Goal: Transaction & Acquisition: Purchase product/service

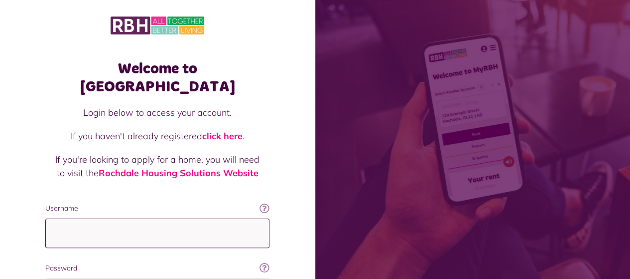
type input "**********"
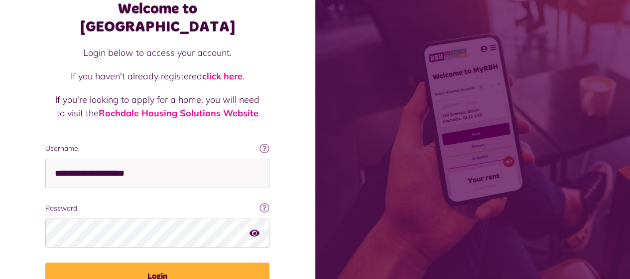
scroll to position [104, 0]
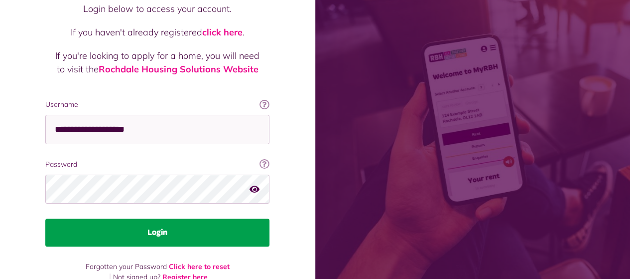
click at [156, 218] on button "Login" at bounding box center [157, 232] width 224 height 28
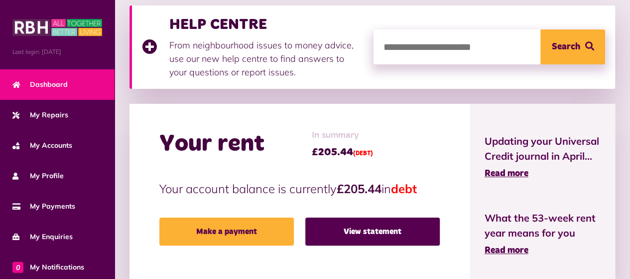
scroll to position [165, 0]
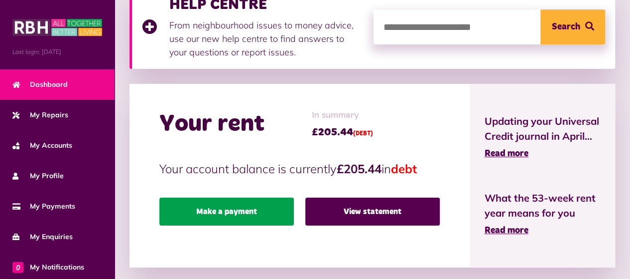
click at [226, 213] on link "Make a payment" at bounding box center [226, 211] width 135 height 28
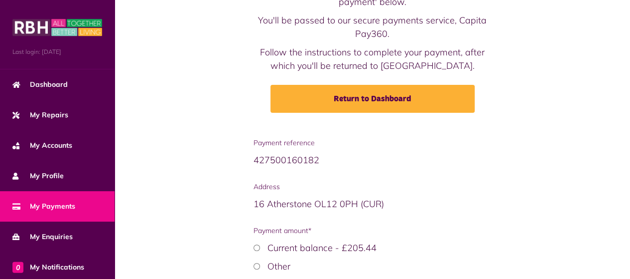
scroll to position [152, 0]
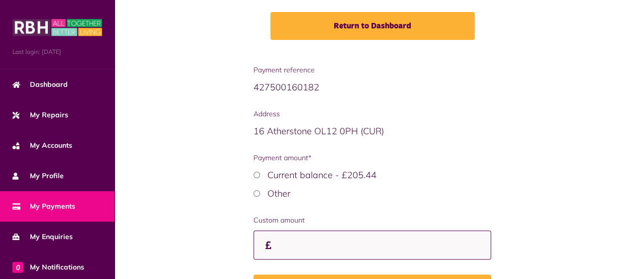
click at [329, 244] on input "Custom amount" at bounding box center [373, 244] width 238 height 29
type input "*"
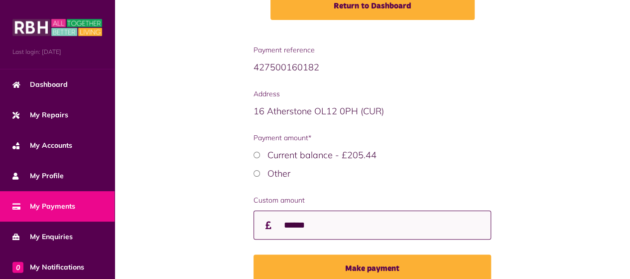
scroll to position [220, 0]
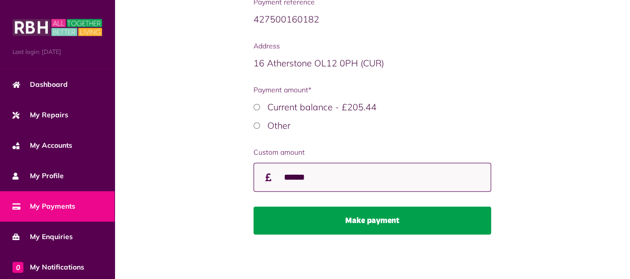
type input "******"
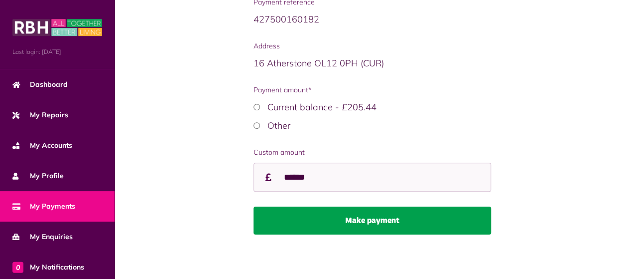
click at [383, 220] on button "Make payment" at bounding box center [373, 220] width 238 height 28
